Goal: Find specific page/section: Find specific page/section

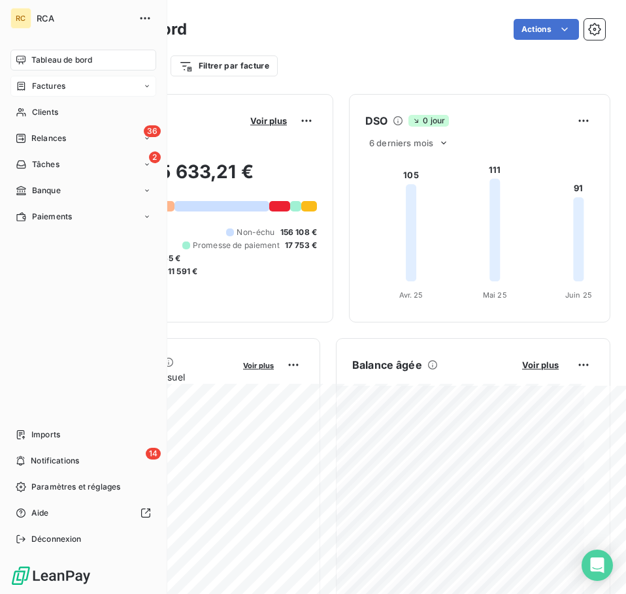
click at [53, 88] on span "Factures" at bounding box center [48, 86] width 33 height 12
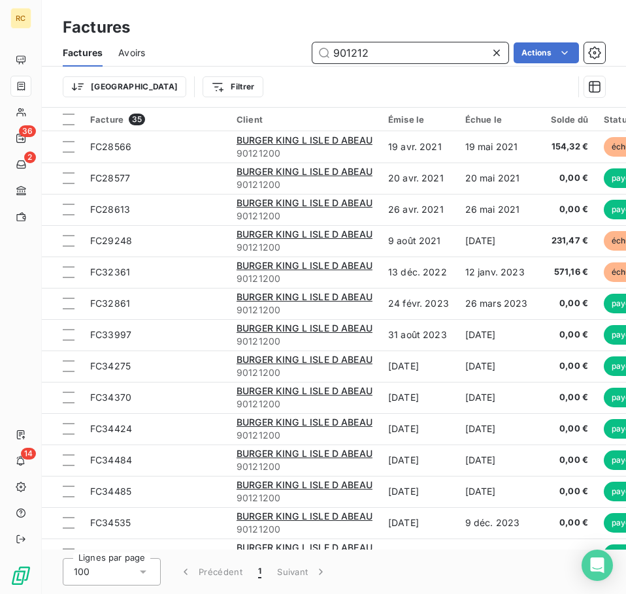
drag, startPoint x: 371, startPoint y: 55, endPoint x: 285, endPoint y: 41, distance: 86.8
click at [285, 41] on div "Factures Avoirs 901212 Actions" at bounding box center [334, 52] width 584 height 27
paste input "FC38382"
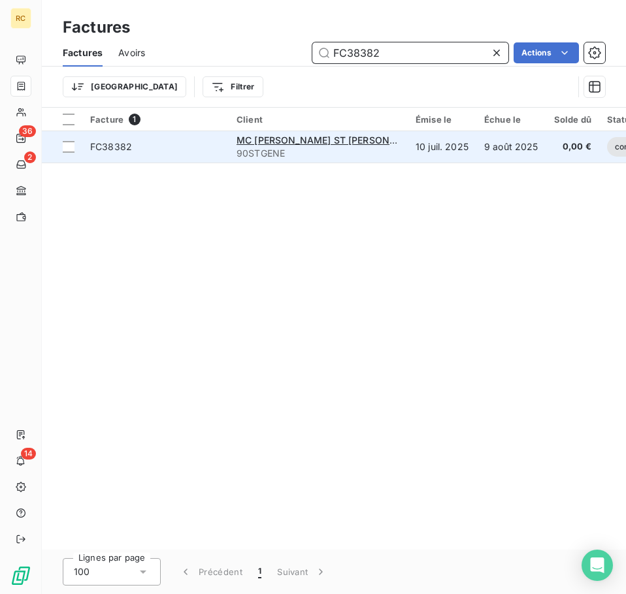
type input "FC38382"
click at [108, 138] on td "FC38382" at bounding box center [155, 146] width 146 height 31
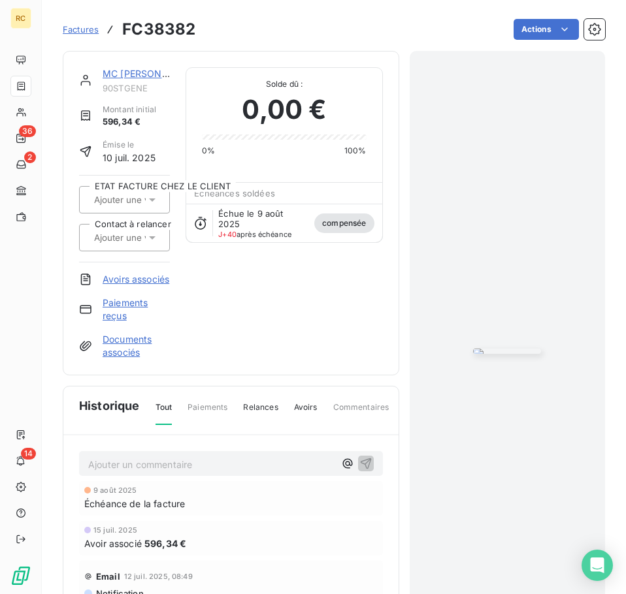
click at [431, 216] on html "RC 36 2 14 Factures FC38382 Actions MC [PERSON_NAME] ST [PERSON_NAME] LERPT 957…" at bounding box center [313, 297] width 626 height 594
click at [530, 221] on div at bounding box center [508, 351] width 196 height 601
click at [118, 279] on link "Avoirs associés" at bounding box center [136, 279] width 67 height 13
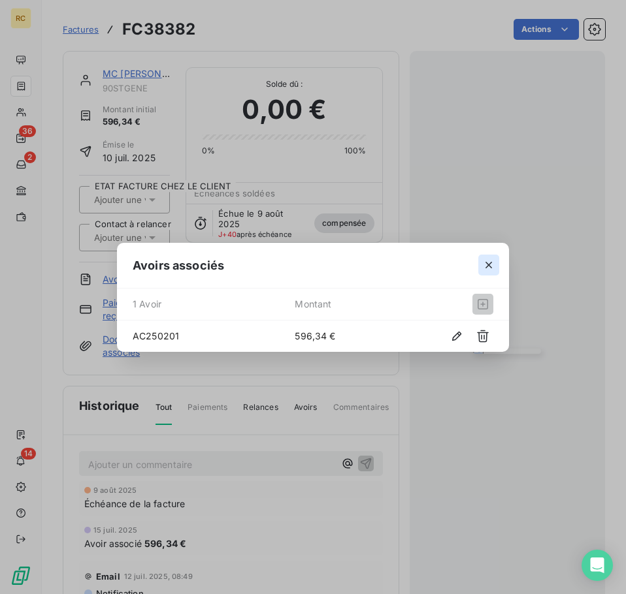
click at [487, 267] on icon "button" at bounding box center [488, 265] width 7 height 7
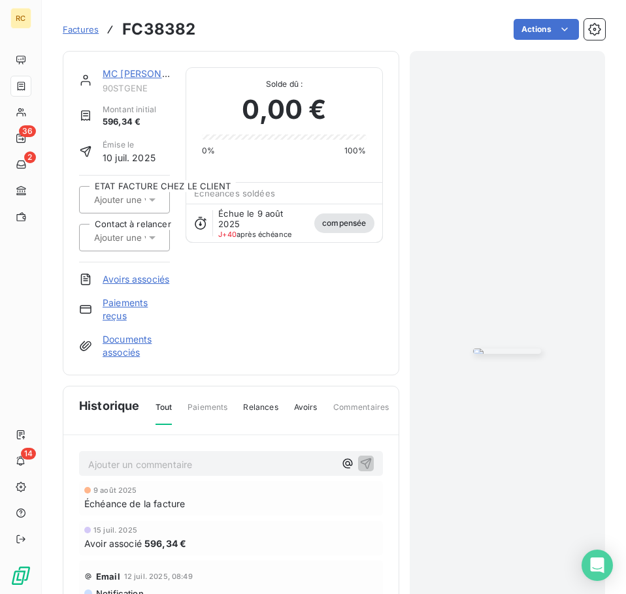
click at [135, 358] on link "Documents associés" at bounding box center [136, 346] width 67 height 26
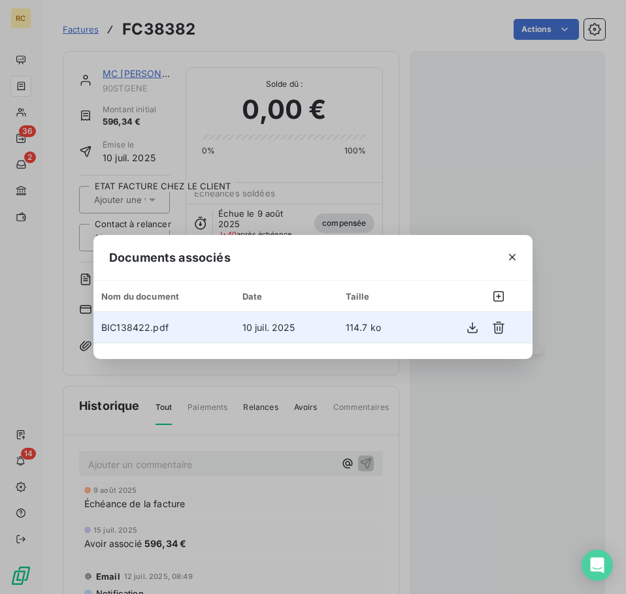
click at [144, 331] on span "BIC138422.pdf" at bounding box center [134, 327] width 67 height 11
click at [143, 325] on span "BIC138422.pdf" at bounding box center [134, 327] width 67 height 11
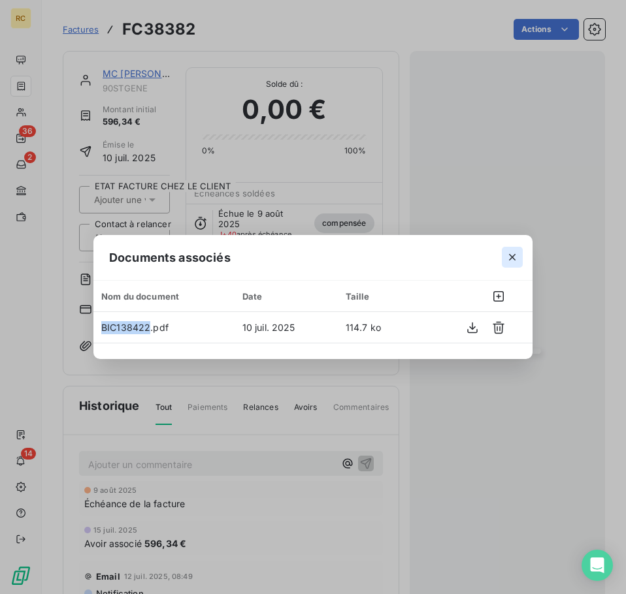
click at [509, 251] on icon "button" at bounding box center [512, 257] width 13 height 13
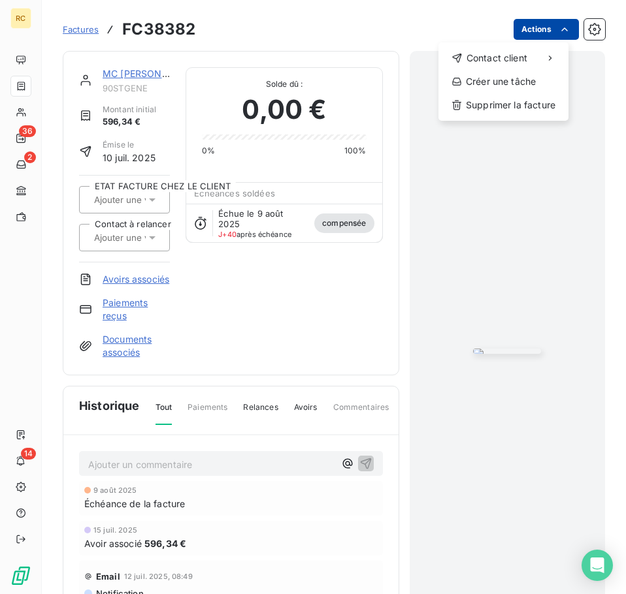
click at [568, 26] on html "RC 36 2 14 Factures FC38382 Actions Contact client Créer une tâche Supprimer la…" at bounding box center [313, 297] width 626 height 594
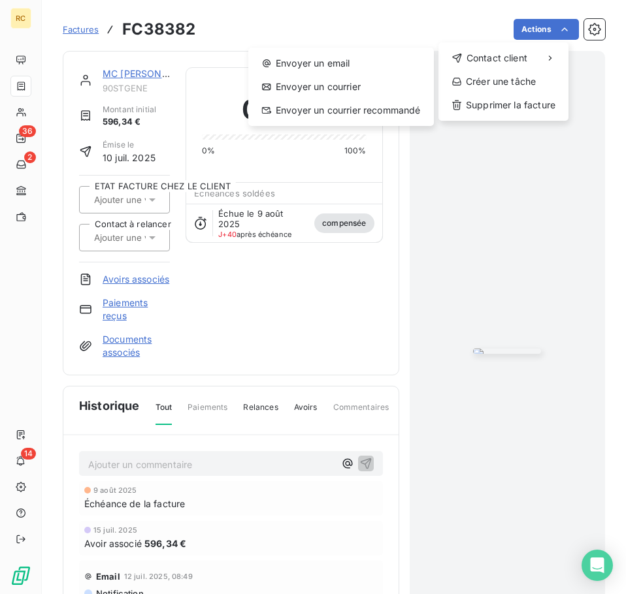
click at [580, 36] on html "RC 36 2 14 Factures FC38382 Actions Contact client Envoyer un email Envoyer un …" at bounding box center [313, 297] width 626 height 594
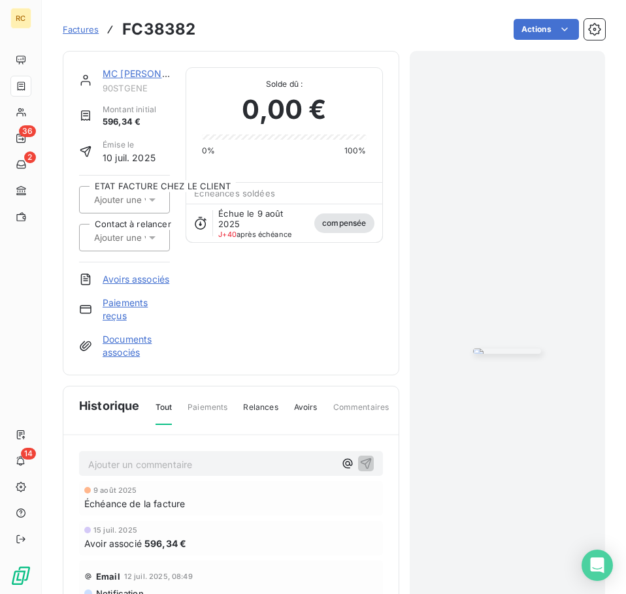
click at [584, 36] on button "button" at bounding box center [594, 29] width 21 height 21
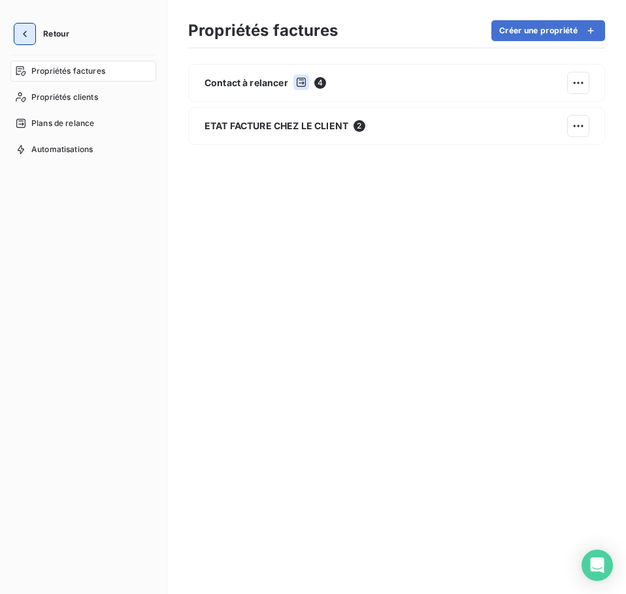
click at [21, 29] on icon "button" at bounding box center [24, 33] width 13 height 13
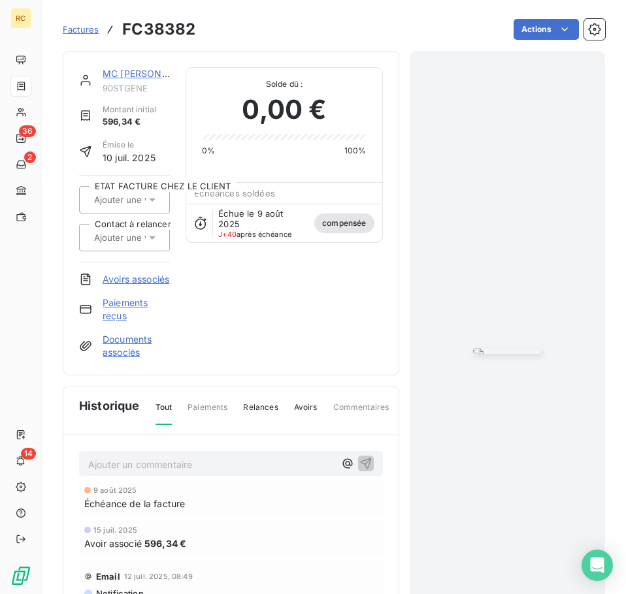
click at [474, 211] on div at bounding box center [508, 351] width 196 height 601
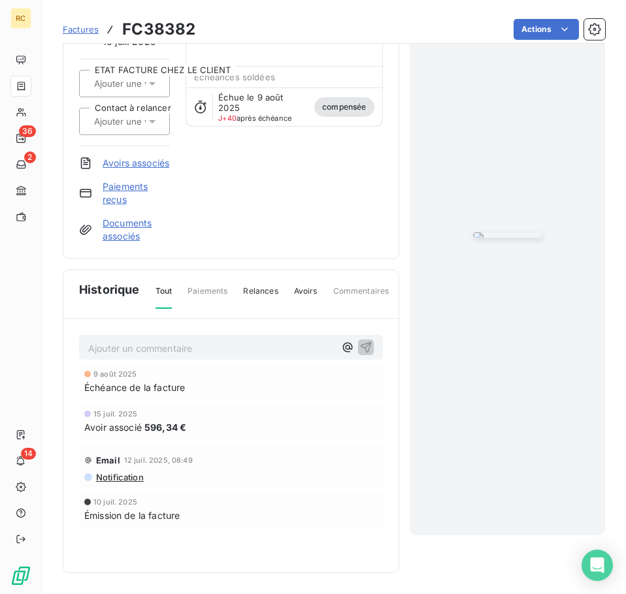
scroll to position [130, 0]
click at [245, 292] on span "Relances" at bounding box center [260, 296] width 35 height 22
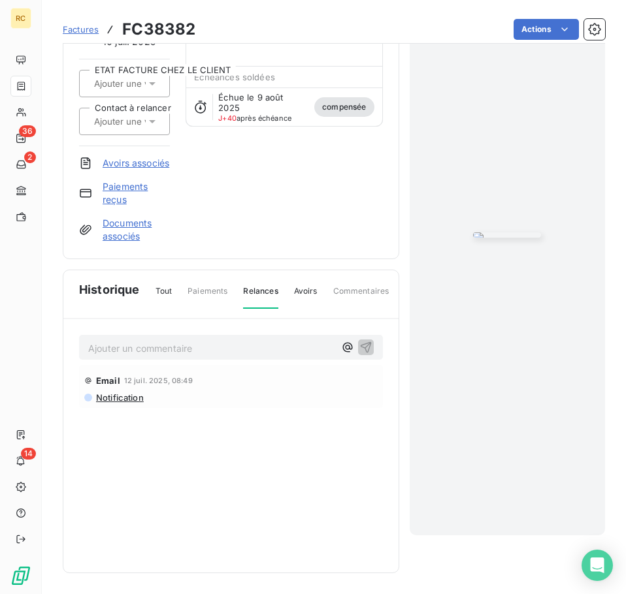
click at [168, 294] on span "Tout" at bounding box center [163, 296] width 17 height 22
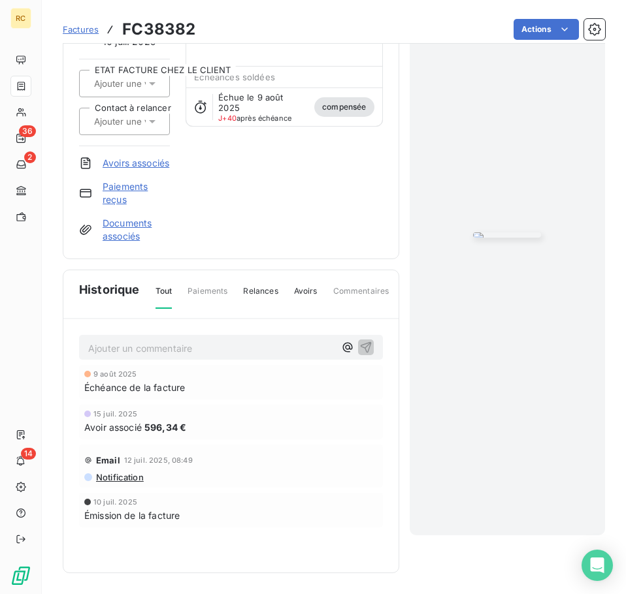
click at [123, 475] on span "Notification" at bounding box center [119, 477] width 49 height 10
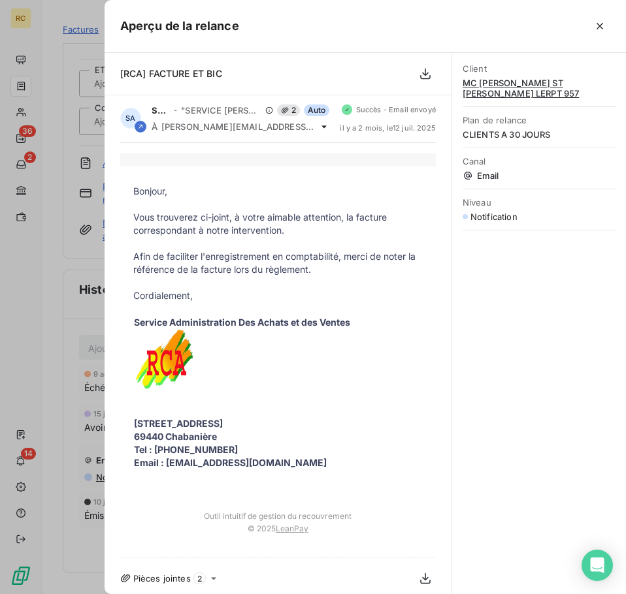
scroll to position [0, 0]
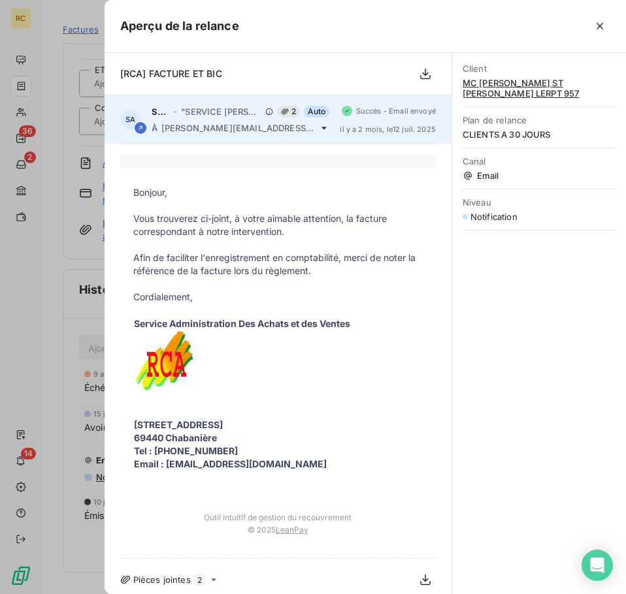
click at [253, 129] on span "[PERSON_NAME][EMAIL_ADDRESS][PERSON_NAME][DOMAIN_NAME]" at bounding box center [238, 128] width 154 height 10
click at [319, 129] on icon at bounding box center [324, 128] width 10 height 10
click at [319, 127] on icon at bounding box center [324, 128] width 10 height 10
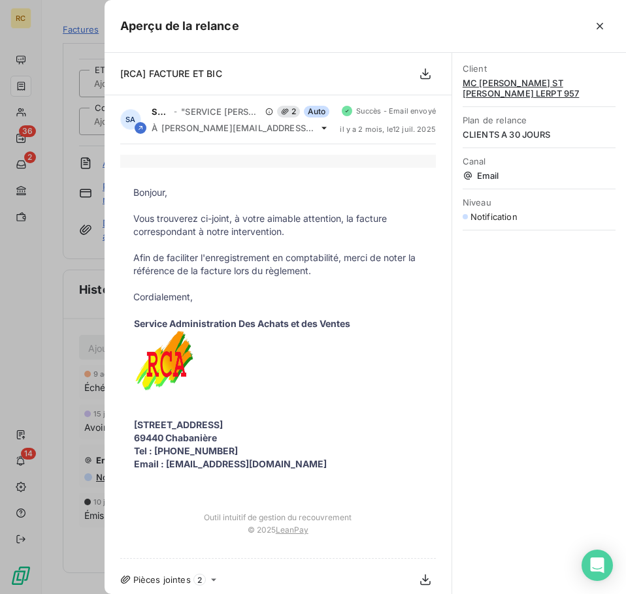
click at [89, 237] on div at bounding box center [313, 297] width 626 height 594
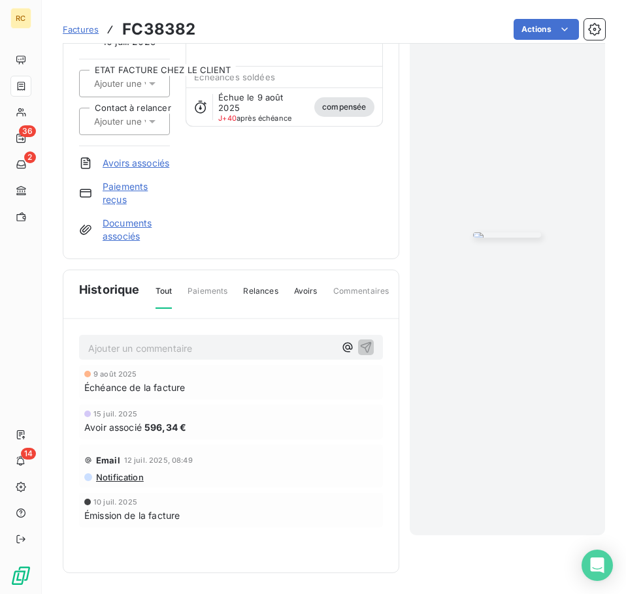
click at [122, 479] on span "Notification" at bounding box center [119, 477] width 49 height 10
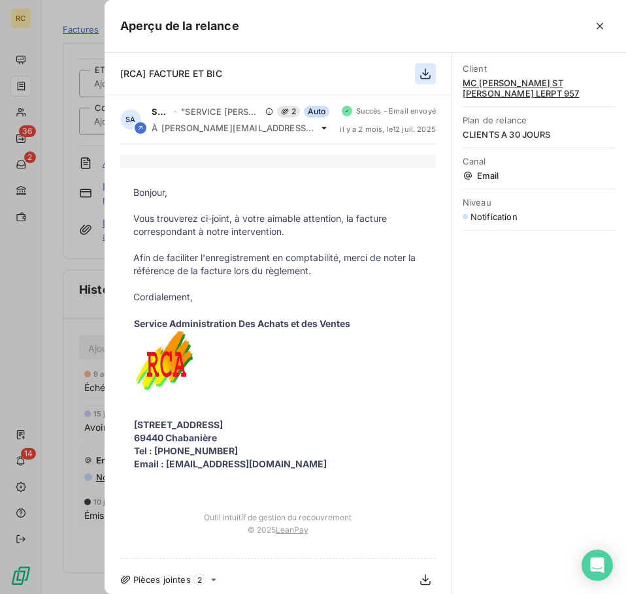
click at [421, 80] on button "button" at bounding box center [425, 73] width 21 height 21
click at [509, 327] on div "Client MC [PERSON_NAME] ST [PERSON_NAME] LERPT 957 Plan de relance CLIENTS A 30…" at bounding box center [539, 324] width 174 height 542
click at [74, 352] on div at bounding box center [313, 297] width 626 height 594
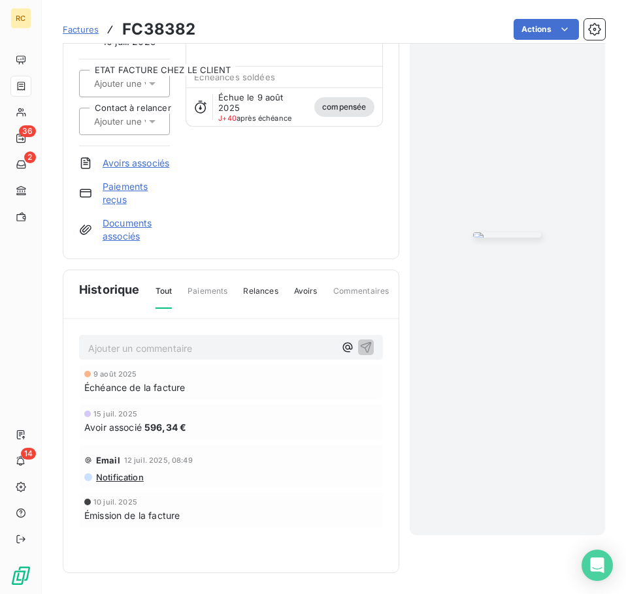
click at [123, 478] on span "Notification" at bounding box center [119, 477] width 49 height 10
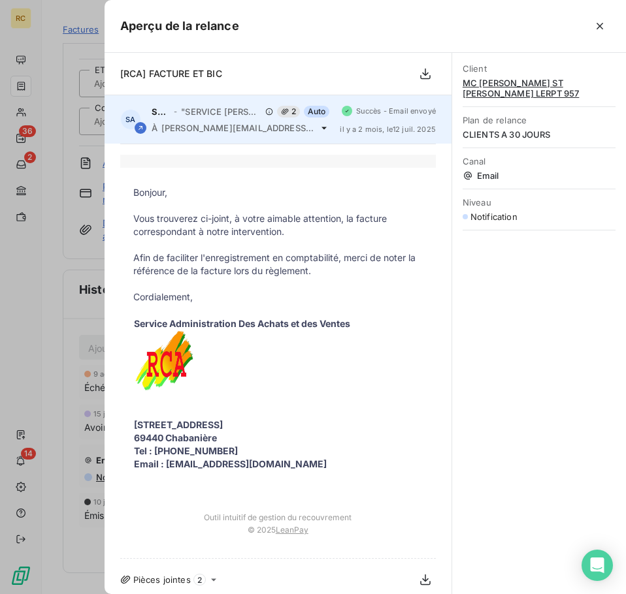
click at [281, 109] on icon at bounding box center [285, 112] width 8 height 8
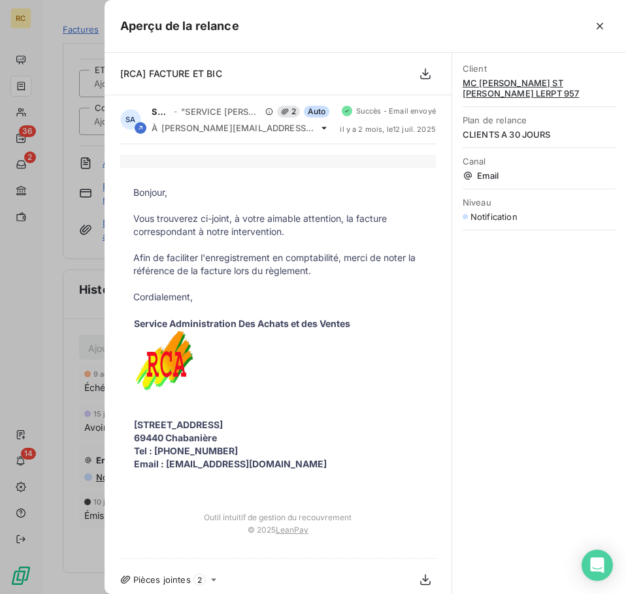
click at [86, 253] on div at bounding box center [313, 297] width 626 height 594
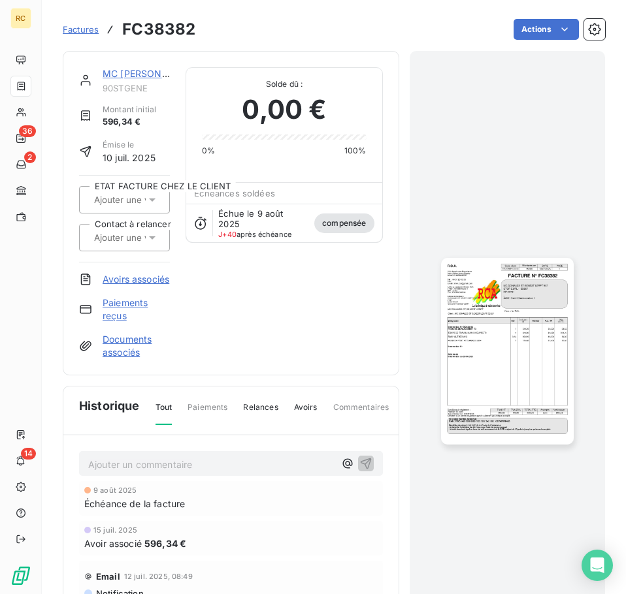
click at [91, 32] on span "Factures" at bounding box center [81, 29] width 36 height 10
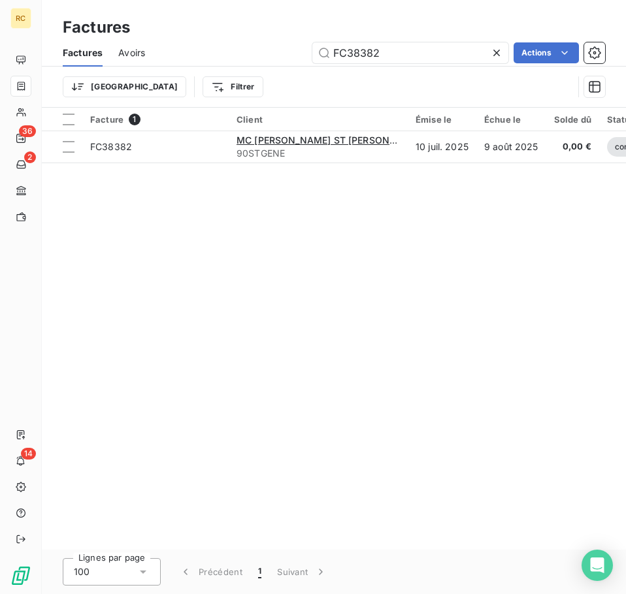
drag, startPoint x: 222, startPoint y: 41, endPoint x: 107, endPoint y: 27, distance: 115.9
click at [107, 27] on div "Factures Factures Avoirs FC38382 Actions Trier Filtrer" at bounding box center [334, 54] width 584 height 108
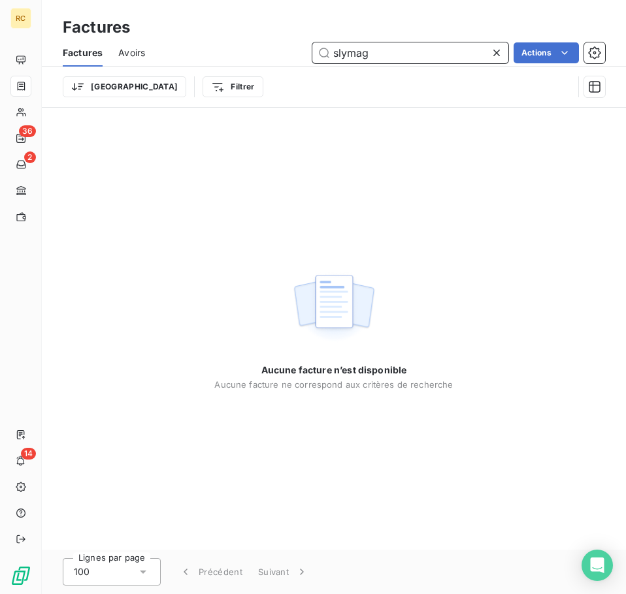
drag, startPoint x: 370, startPoint y: 52, endPoint x: 255, endPoint y: 56, distance: 114.4
click at [255, 56] on div "slymag Actions" at bounding box center [383, 52] width 444 height 21
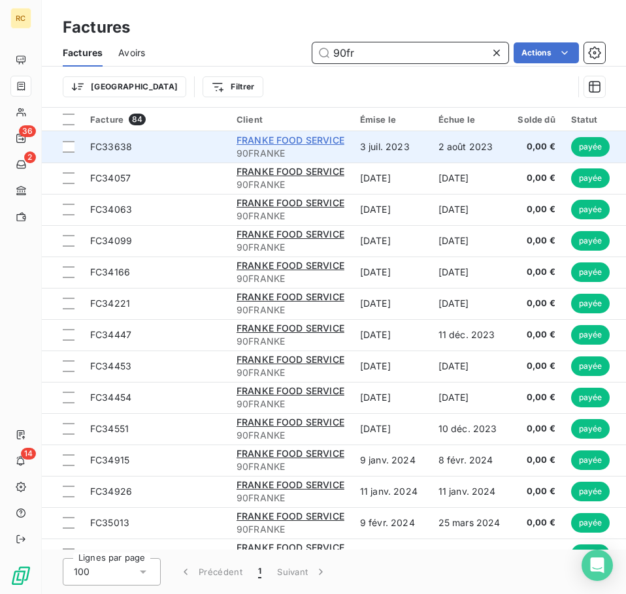
type input "90fr"
click at [270, 140] on span "FRANKE FOOD SERVICE" at bounding box center [290, 140] width 108 height 11
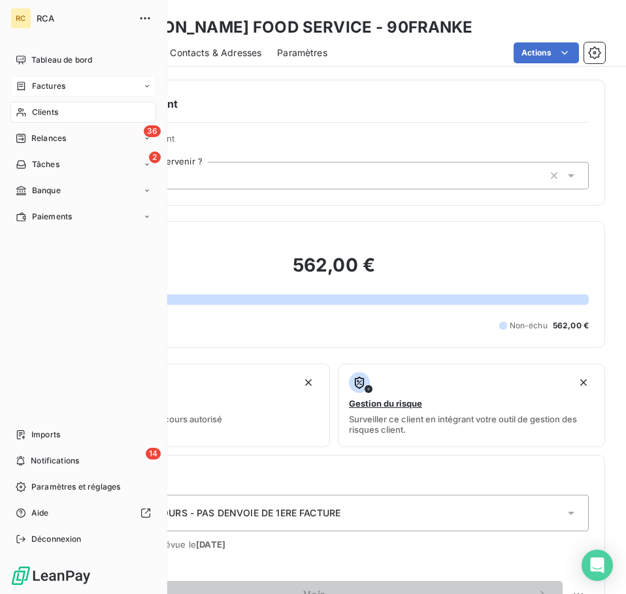
click at [79, 80] on div "Factures" at bounding box center [83, 86] width 146 height 21
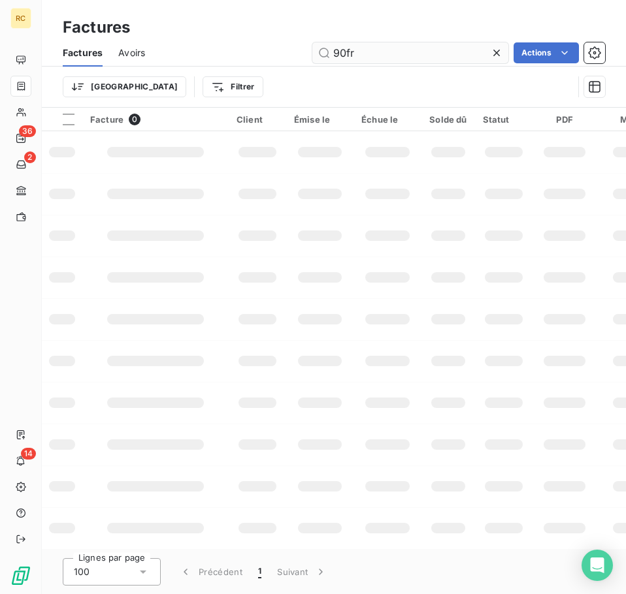
click at [301, 54] on div "90fr Actions" at bounding box center [383, 52] width 444 height 21
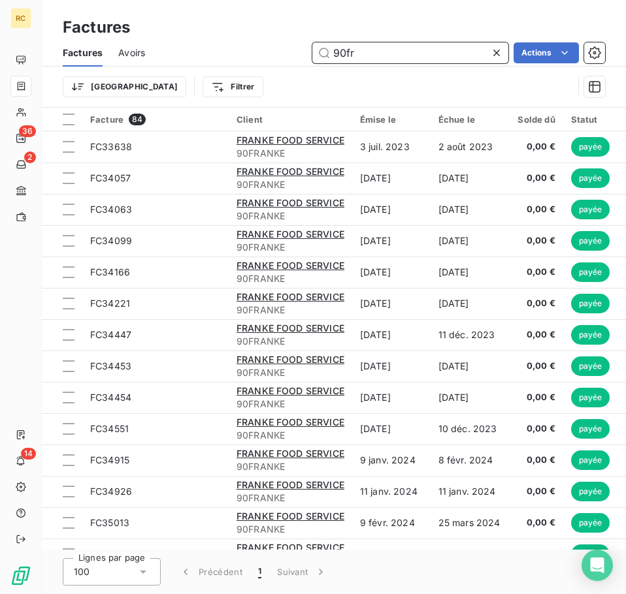
click at [374, 53] on input "90fr" at bounding box center [410, 52] width 196 height 21
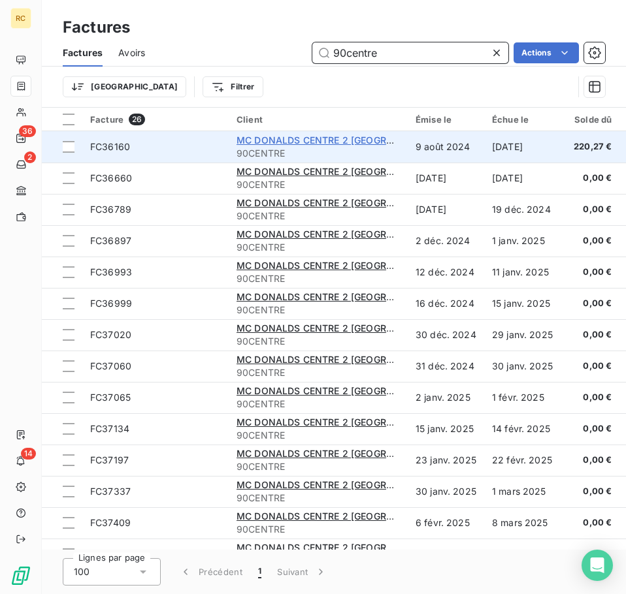
type input "90centre"
click at [304, 144] on span "MC DONALDS CENTRE 2 [GEOGRAPHIC_DATA]" at bounding box center [340, 140] width 209 height 11
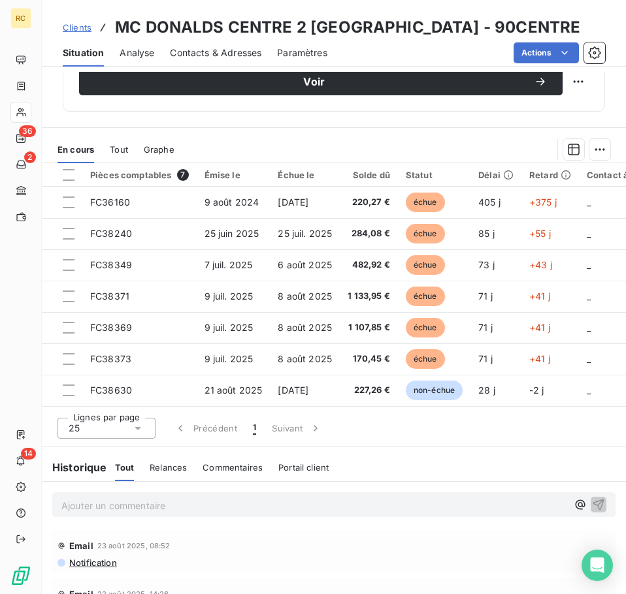
scroll to position [588, 0]
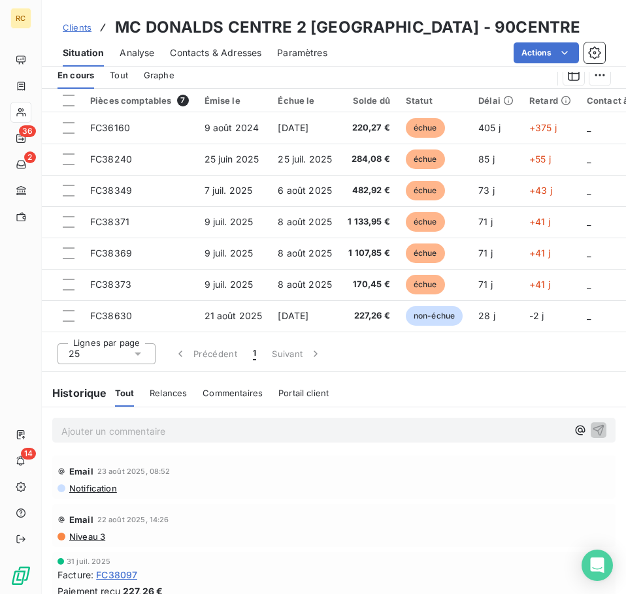
click at [144, 400] on div "Tout Relances Commentaires Portail client" at bounding box center [222, 393] width 214 height 27
click at [164, 407] on div "Relances" at bounding box center [168, 393] width 37 height 27
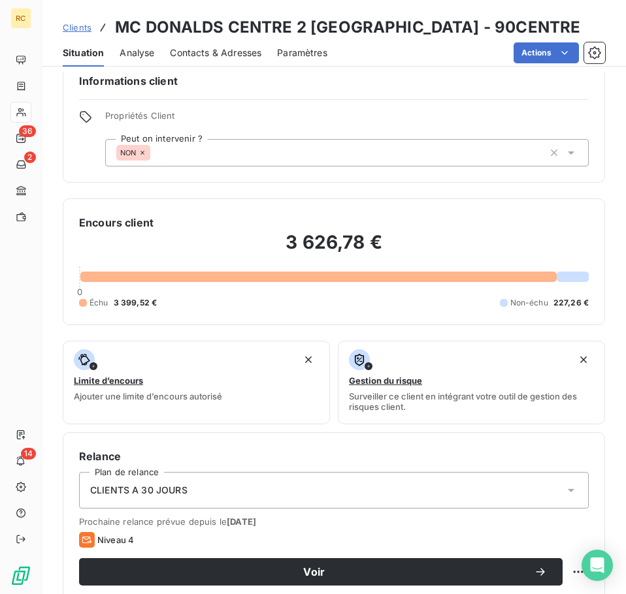
scroll to position [0, 0]
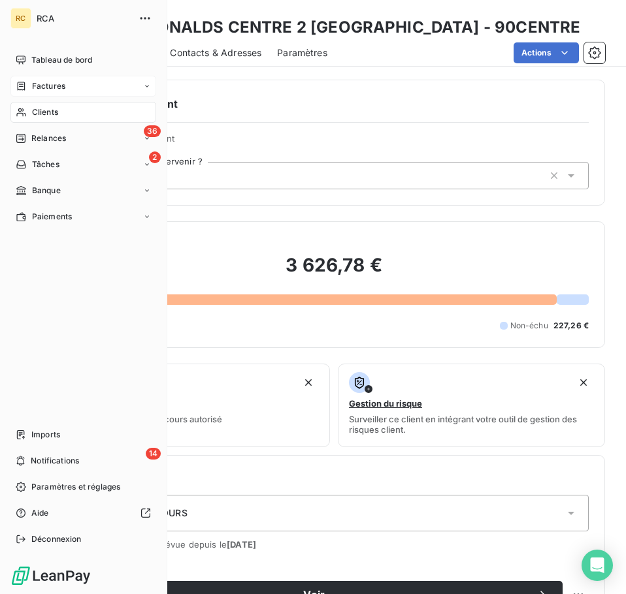
click at [54, 83] on span "Factures" at bounding box center [48, 86] width 33 height 12
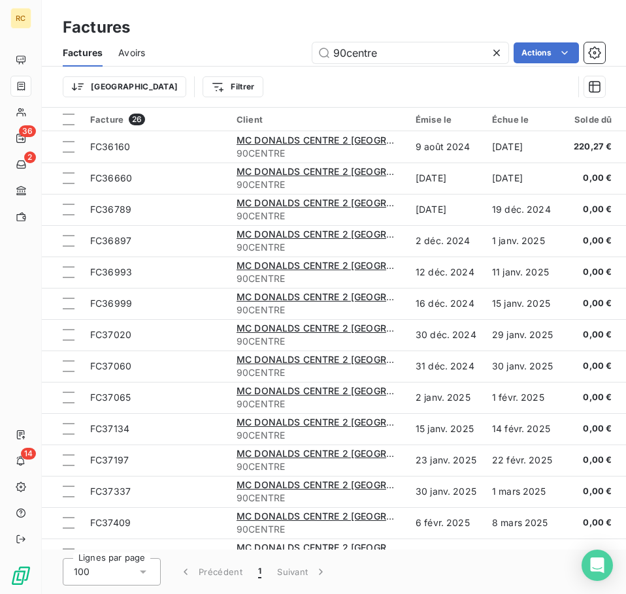
drag, startPoint x: 330, startPoint y: 50, endPoint x: 253, endPoint y: 50, distance: 77.1
click at [252, 48] on div "90centre Actions" at bounding box center [383, 52] width 444 height 21
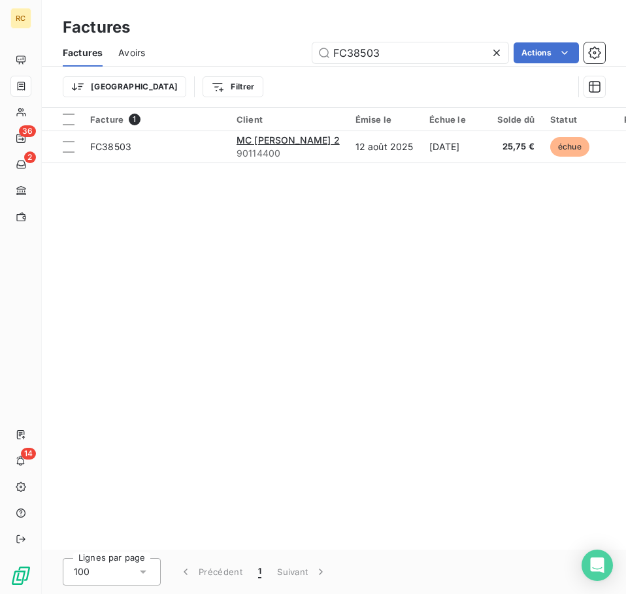
type input "FC38503"
drag, startPoint x: 388, startPoint y: 50, endPoint x: 306, endPoint y: 43, distance: 82.6
click at [306, 43] on div "FC38503 Actions" at bounding box center [383, 52] width 444 height 21
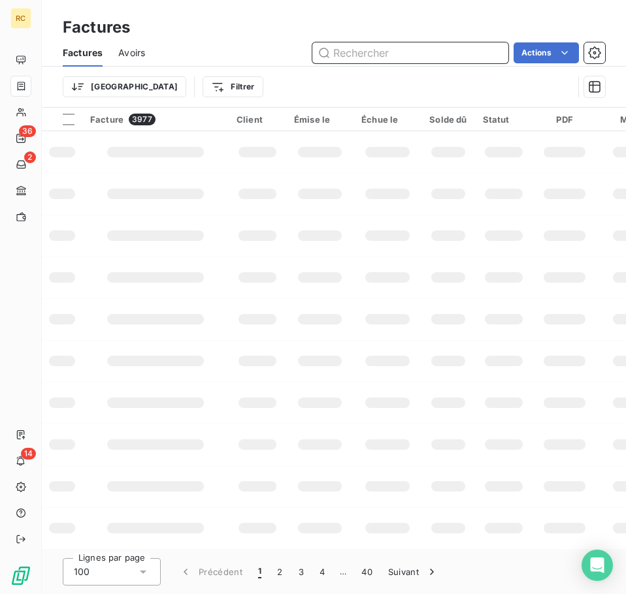
paste input "FC38239"
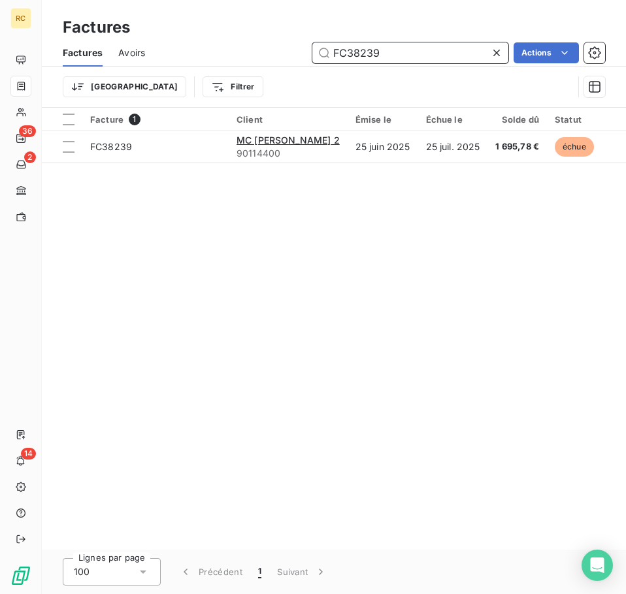
click at [416, 52] on input "FC38239" at bounding box center [410, 52] width 196 height 21
type input "FC38481"
drag, startPoint x: 387, startPoint y: 54, endPoint x: 288, endPoint y: 55, distance: 99.3
click at [288, 55] on div "FC38481 Actions" at bounding box center [383, 52] width 444 height 21
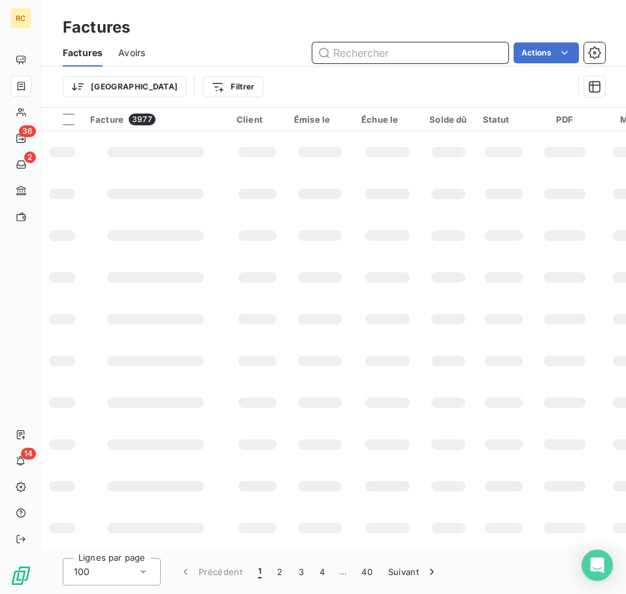
paste input "FC38612"
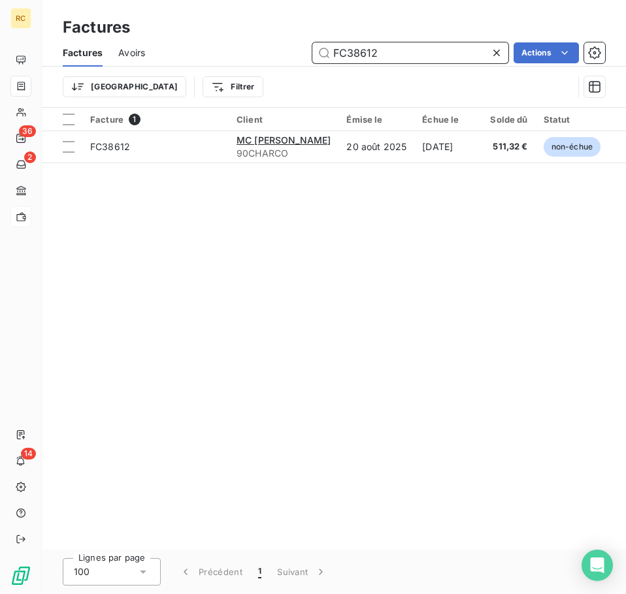
type input "FC38612"
click at [491, 54] on icon at bounding box center [496, 52] width 13 height 13
click at [431, 50] on input "text" at bounding box center [410, 52] width 196 height 21
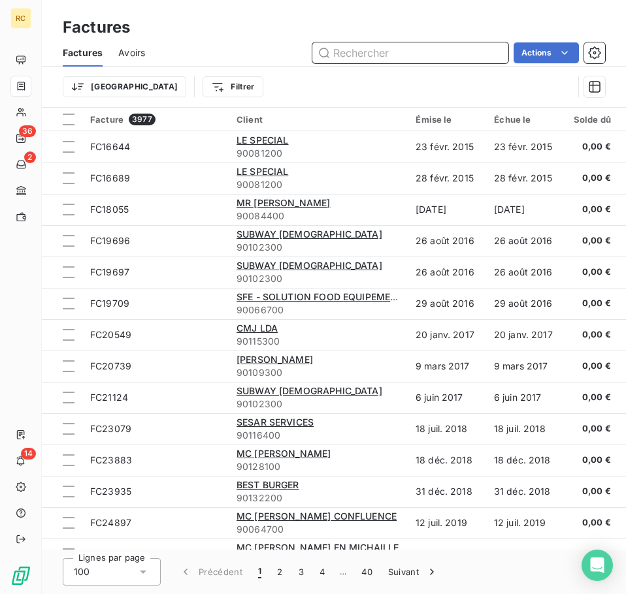
paste input "FC38635"
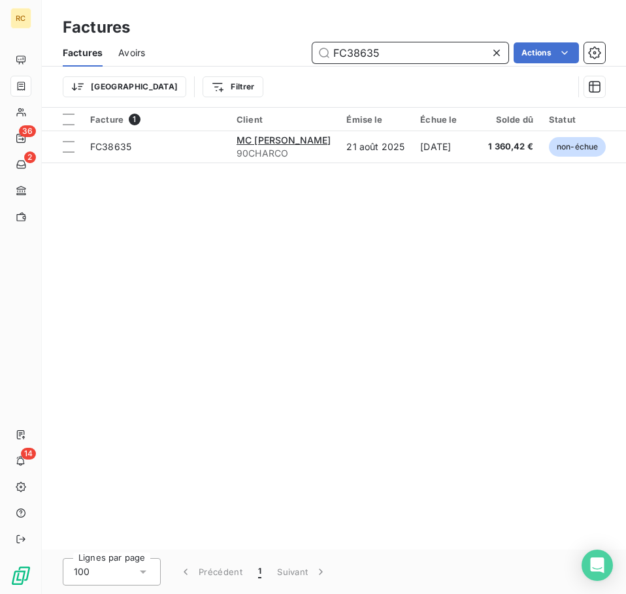
type input "FC38635"
drag, startPoint x: 493, startPoint y: 52, endPoint x: 436, endPoint y: 48, distance: 57.0
click at [493, 52] on icon at bounding box center [496, 52] width 13 height 13
click at [417, 48] on input "text" at bounding box center [410, 52] width 196 height 21
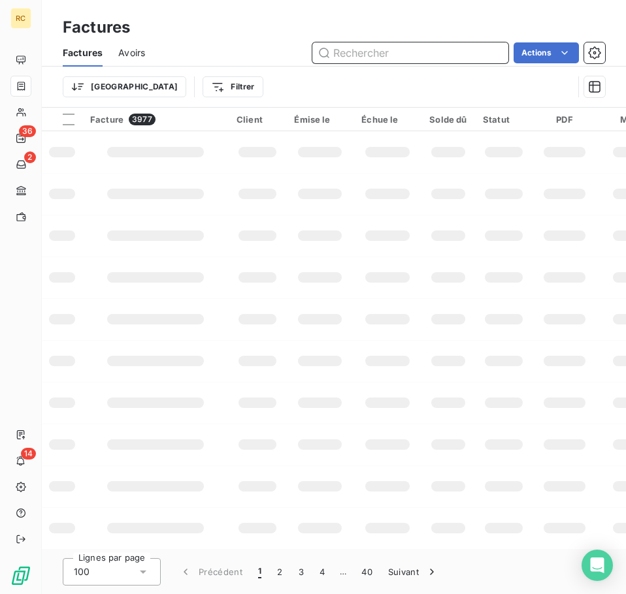
paste input "FC38658"
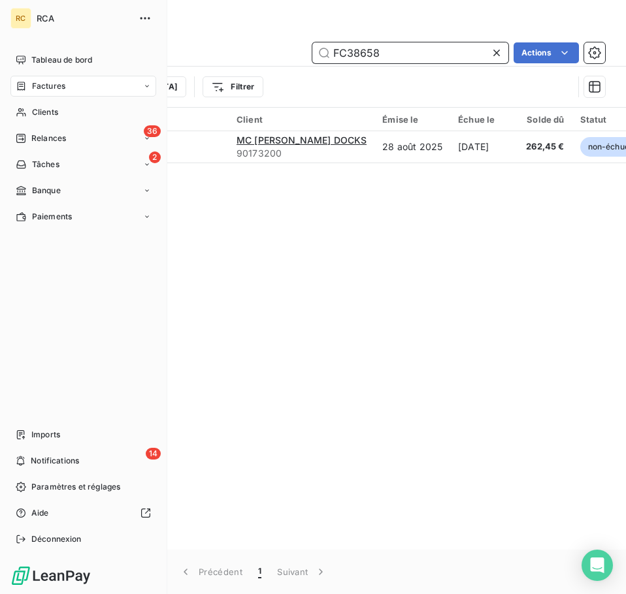
type input "FC38658"
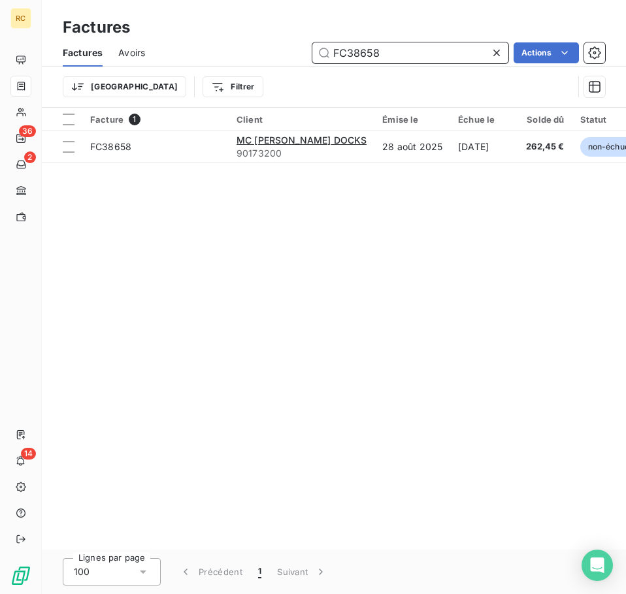
click at [376, 56] on input "FC38658" at bounding box center [410, 52] width 196 height 21
click at [320, 48] on input "FC38658" at bounding box center [410, 52] width 196 height 21
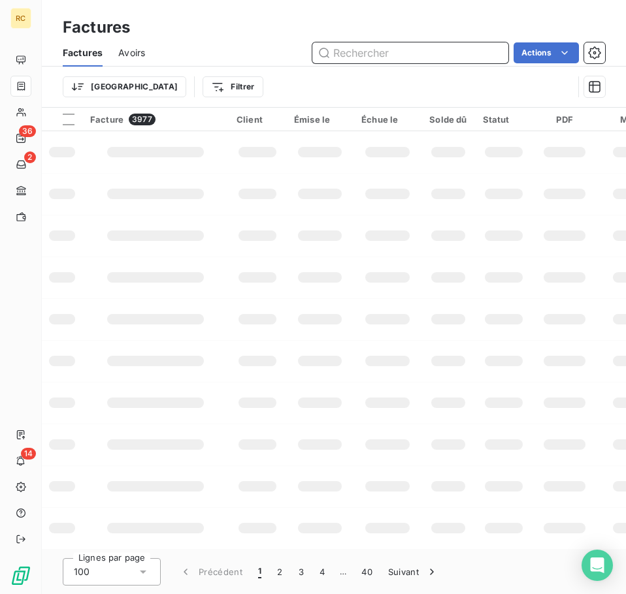
paste input "FC38601"
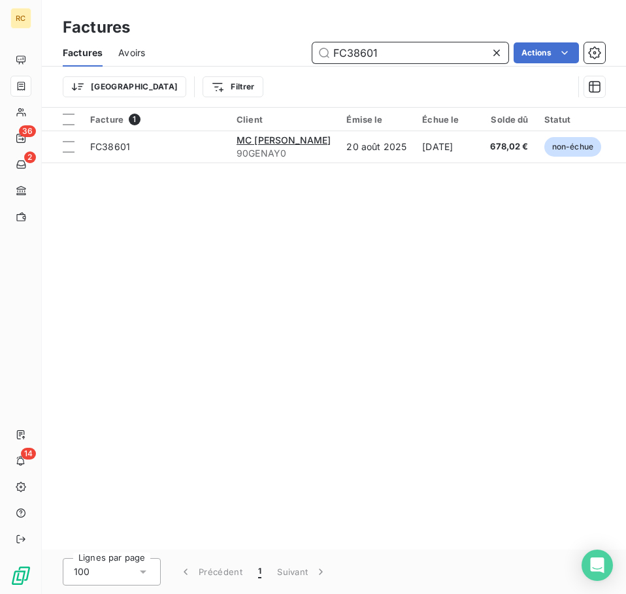
type input "FC38601"
click at [493, 49] on icon at bounding box center [496, 52] width 13 height 13
click at [421, 57] on input "text" at bounding box center [410, 52] width 196 height 21
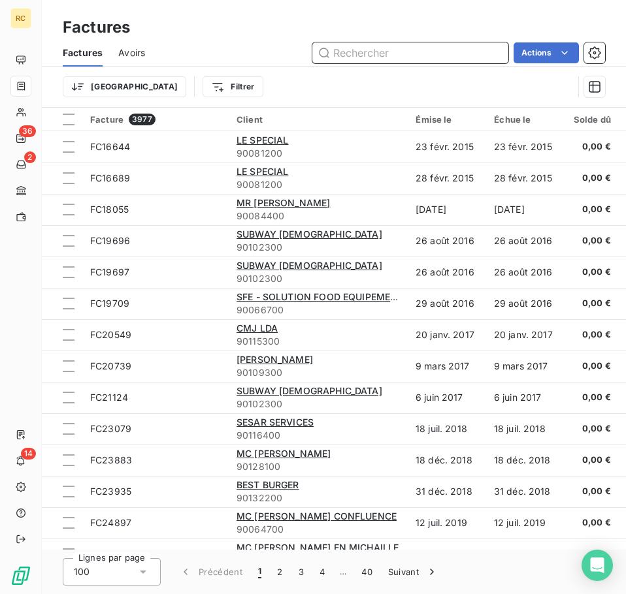
paste input "FC38621"
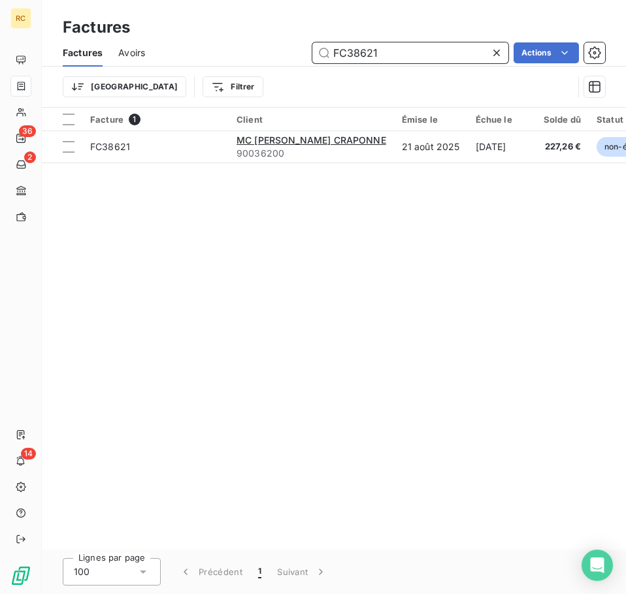
click at [441, 48] on input "FC38621" at bounding box center [410, 52] width 196 height 21
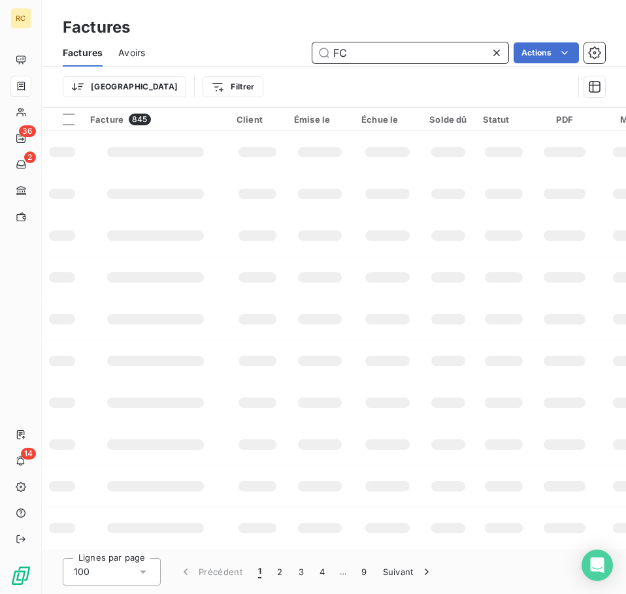
type input "F"
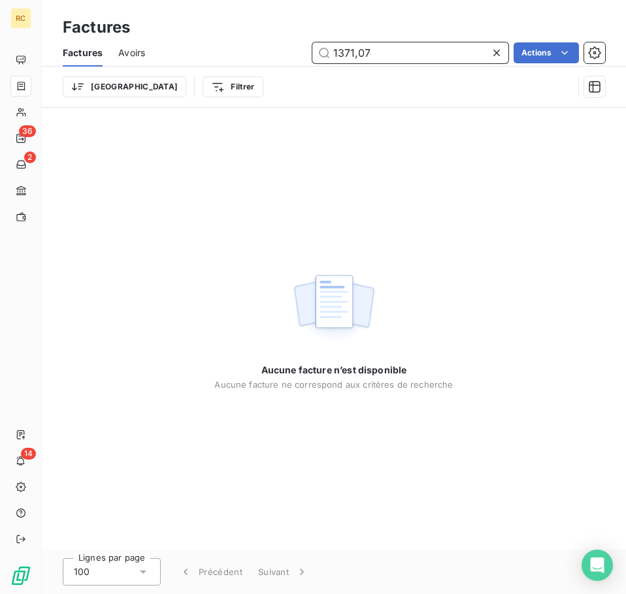
drag, startPoint x: 383, startPoint y: 46, endPoint x: 155, endPoint y: 44, distance: 228.7
click at [155, 44] on div "Factures Avoirs 1371,07 Actions" at bounding box center [334, 52] width 584 height 27
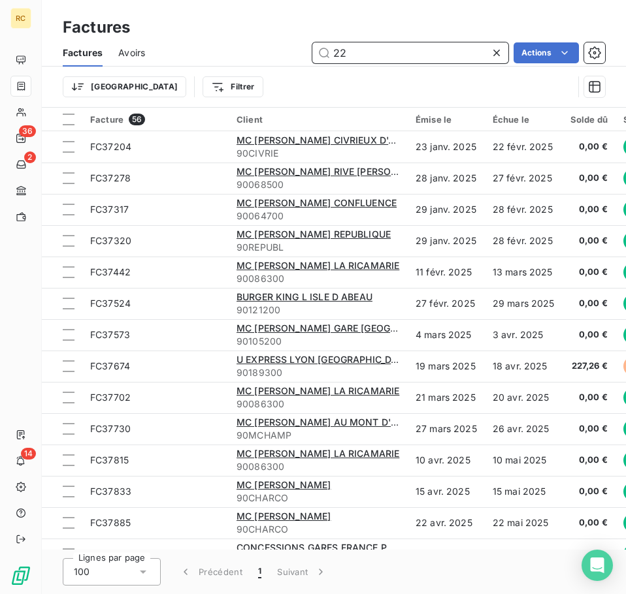
type input "2"
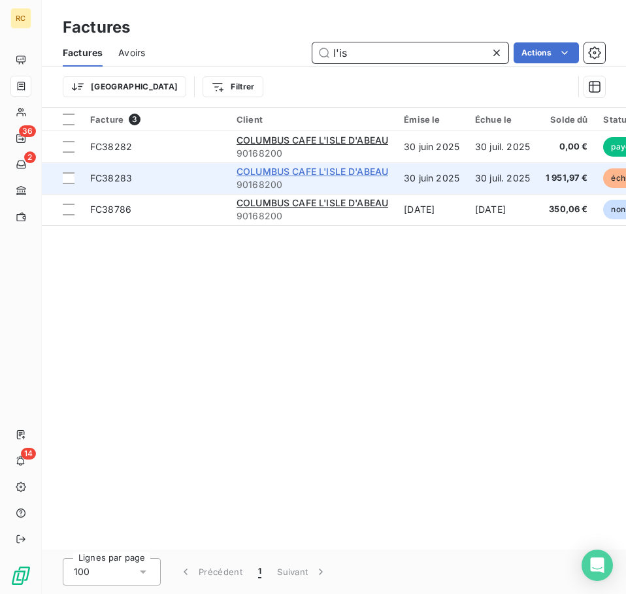
type input "l'is"
click at [319, 170] on span "COLUMBUS CAFE L'ISLE D'ABEAU" at bounding box center [312, 171] width 152 height 11
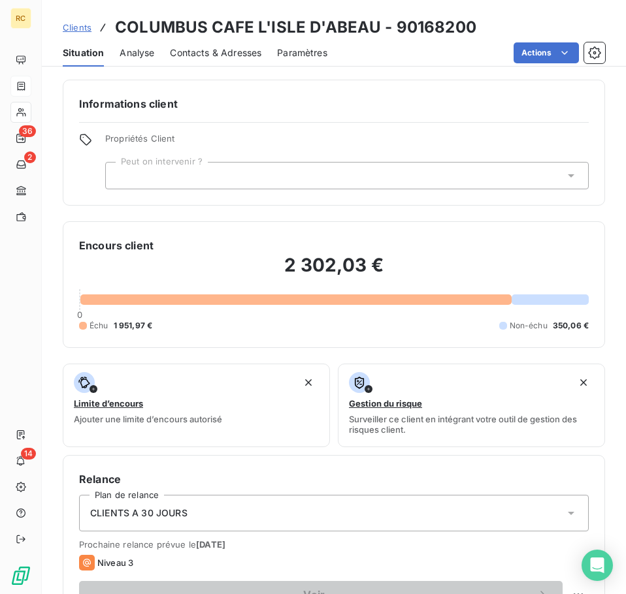
click at [88, 31] on span "Clients" at bounding box center [77, 27] width 29 height 10
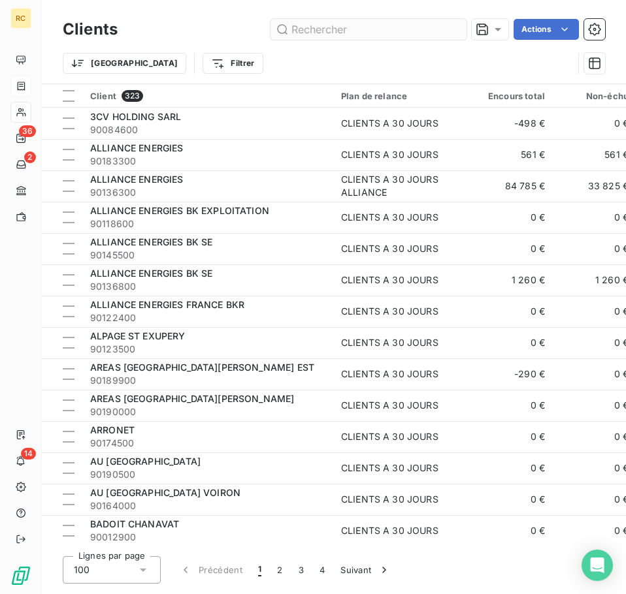
click at [287, 30] on input "text" at bounding box center [368, 29] width 196 height 21
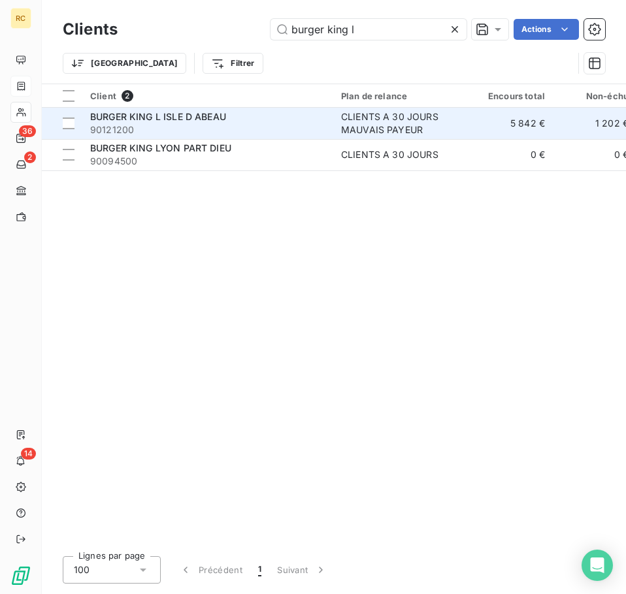
type input "burger king l"
click at [148, 121] on span "BURGER KING L ISLE D ABEAU" at bounding box center [158, 116] width 136 height 11
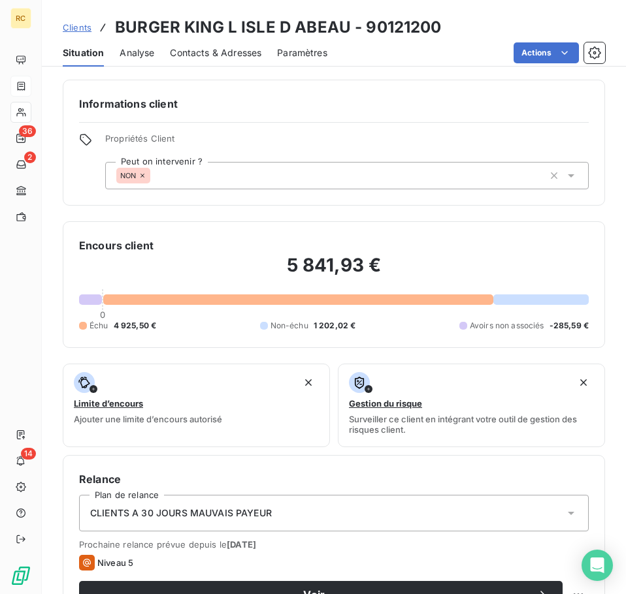
click at [75, 27] on span "Clients" at bounding box center [77, 27] width 29 height 10
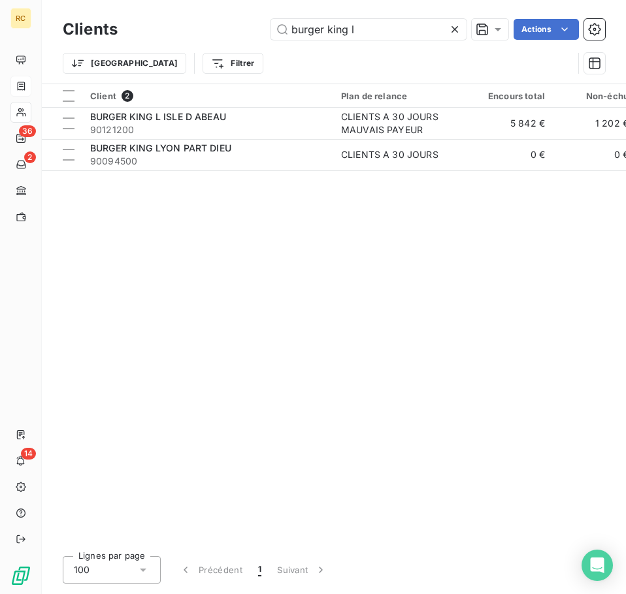
drag, startPoint x: 365, startPoint y: 29, endPoint x: 187, endPoint y: 18, distance: 177.4
click at [187, 18] on div "Clients burger king l Actions" at bounding box center [334, 29] width 542 height 27
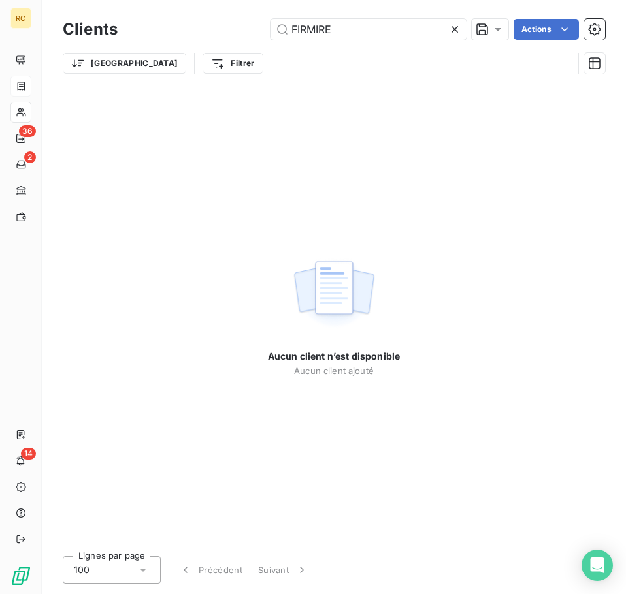
type input "FIRMIRE"
click at [449, 31] on icon at bounding box center [454, 29] width 13 height 13
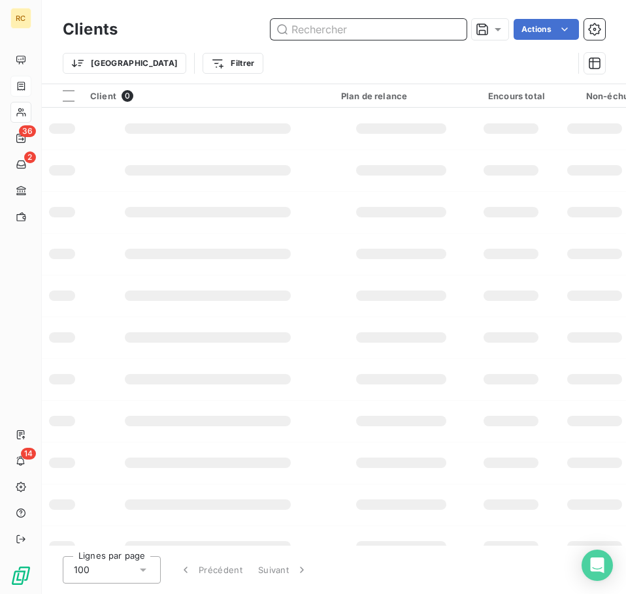
click at [350, 38] on input "text" at bounding box center [368, 29] width 196 height 21
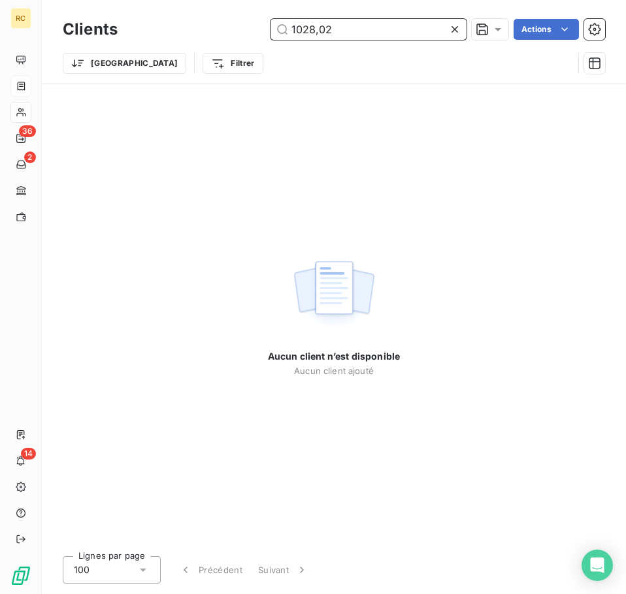
type input "1028,02"
drag, startPoint x: 373, startPoint y: 36, endPoint x: 251, endPoint y: 26, distance: 122.6
click at [251, 26] on div "1028,02 Actions" at bounding box center [369, 29] width 472 height 21
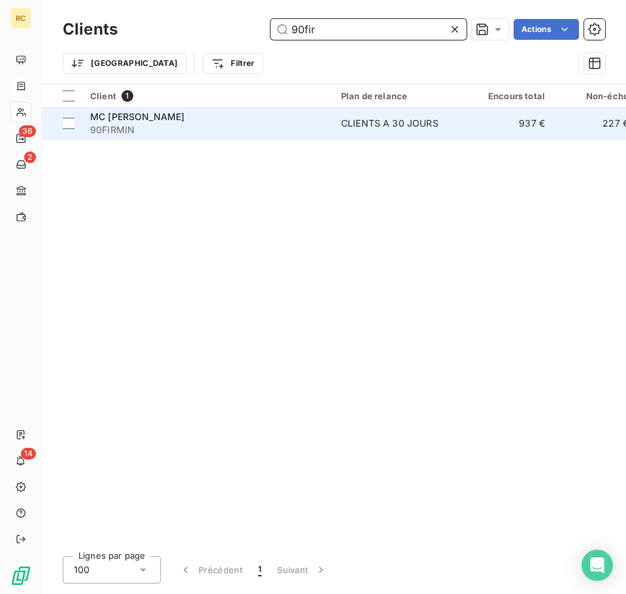
type input "90fir"
click at [182, 125] on span "90FIRMIN" at bounding box center [207, 129] width 235 height 13
